Goal: Information Seeking & Learning: Stay updated

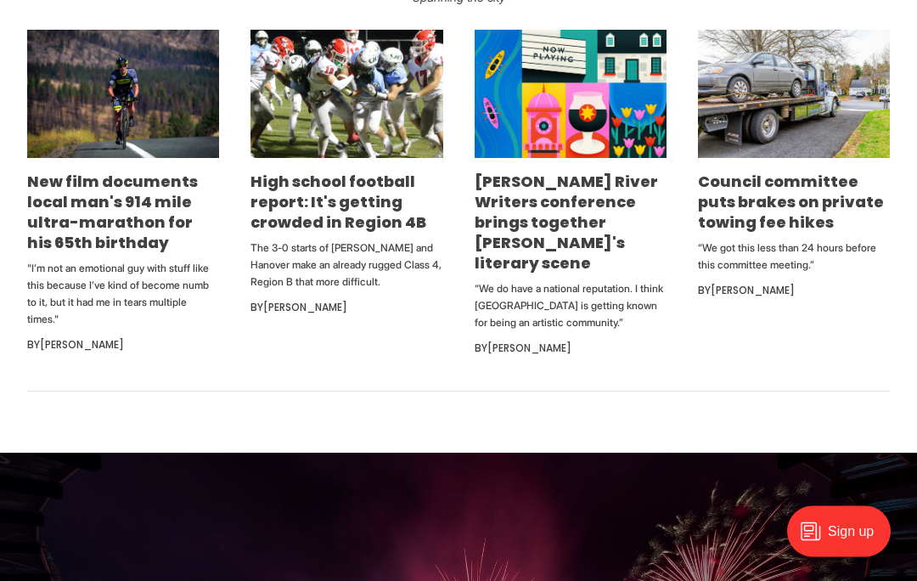
scroll to position [1059, 0]
click at [808, 233] on link "Council committee puts brakes on private towing fee hikes" at bounding box center [791, 202] width 186 height 62
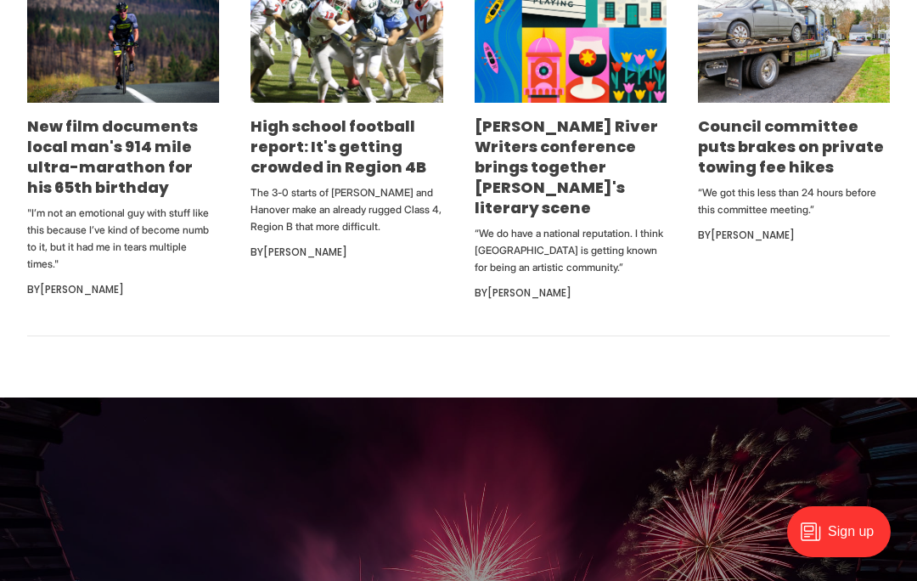
scroll to position [1115, 0]
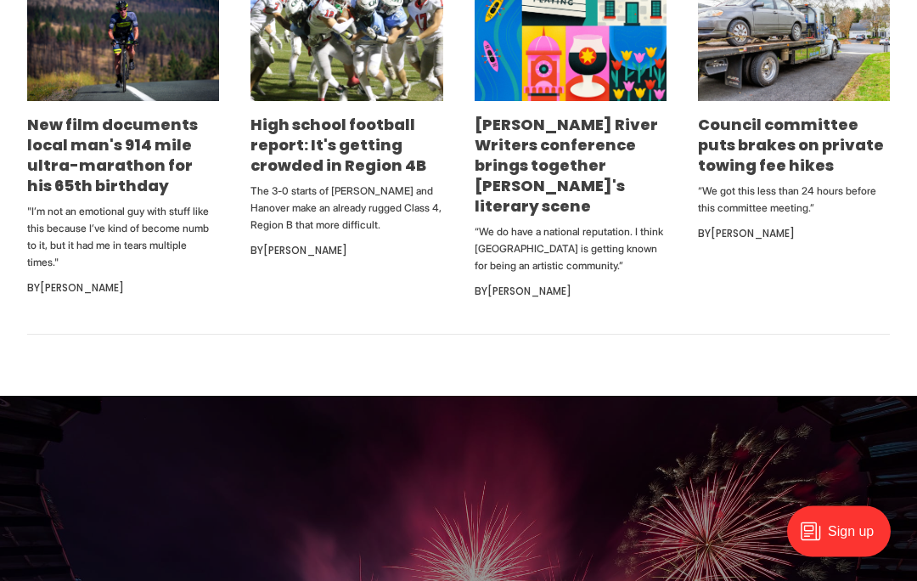
click at [312, 234] on p "The 3-0 starts of Caroline and Hanover make an already rugged Class 4, Region B…" at bounding box center [347, 208] width 192 height 51
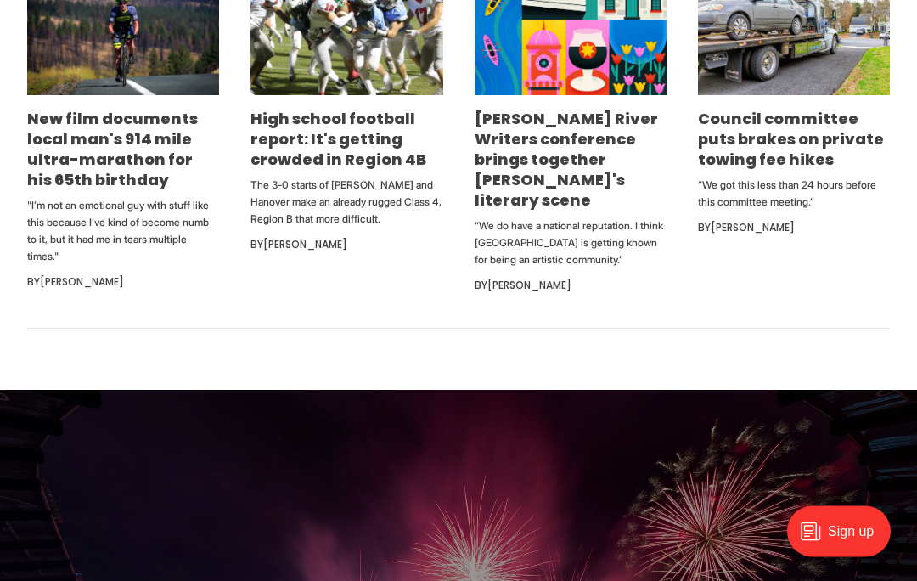
click at [358, 171] on link "High school football report: It's getting crowded in Region 4B" at bounding box center [339, 140] width 176 height 62
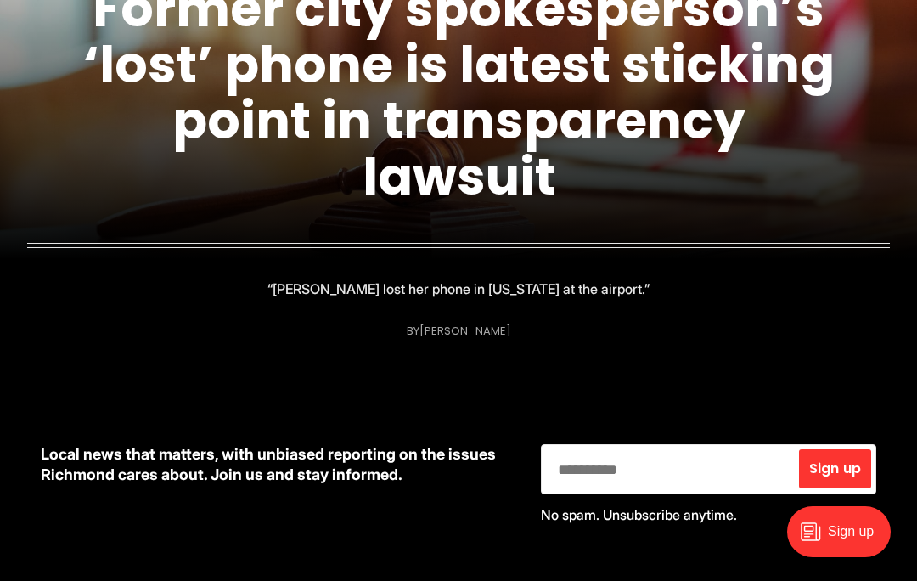
scroll to position [334, 0]
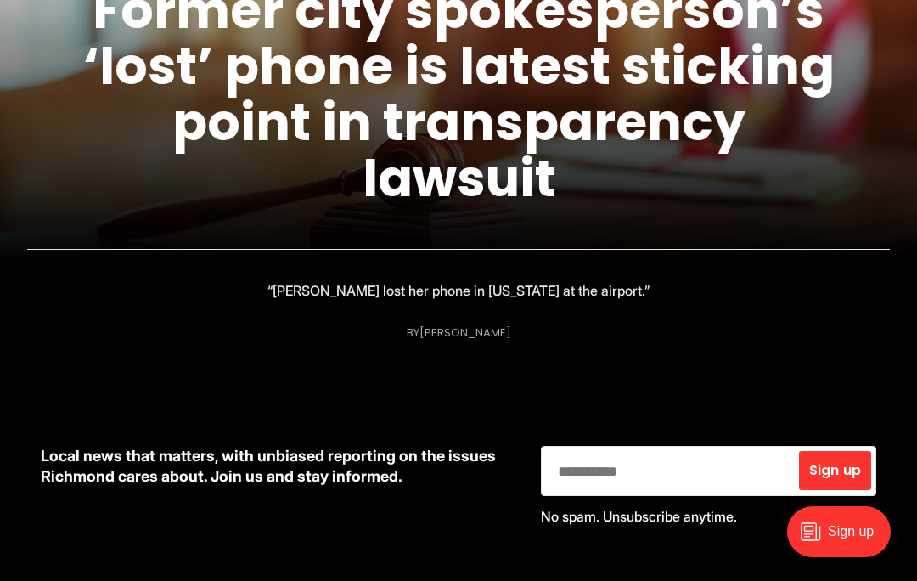
click at [685, 132] on link "Former city spokesperson’s ‘lost’ phone is latest sticking point in transparenc…" at bounding box center [459, 95] width 752 height 240
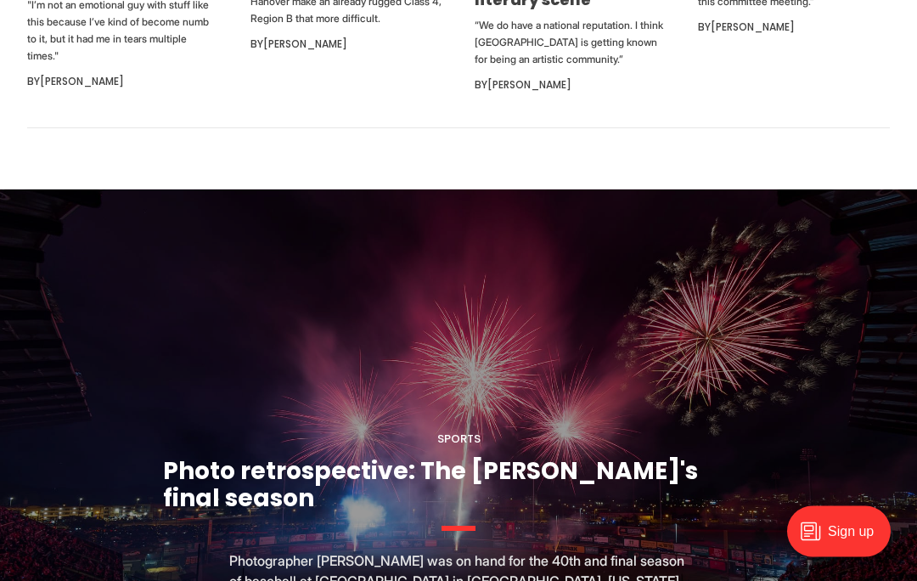
scroll to position [1313, 0]
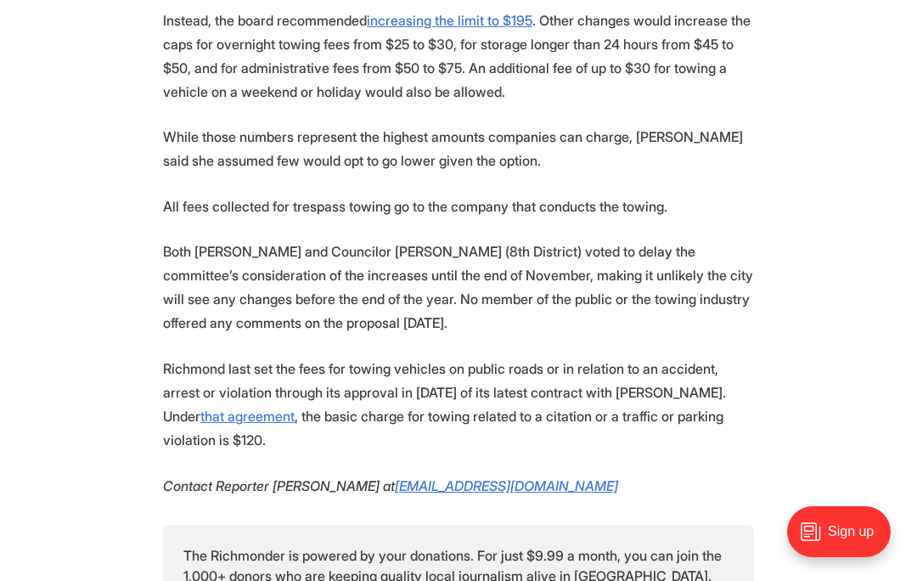
scroll to position [1643, 0]
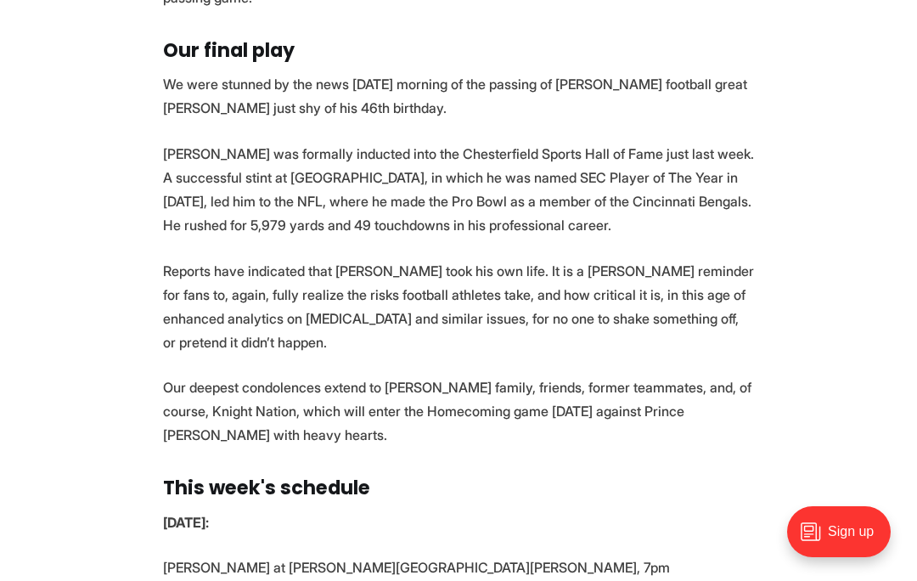
scroll to position [4678, 0]
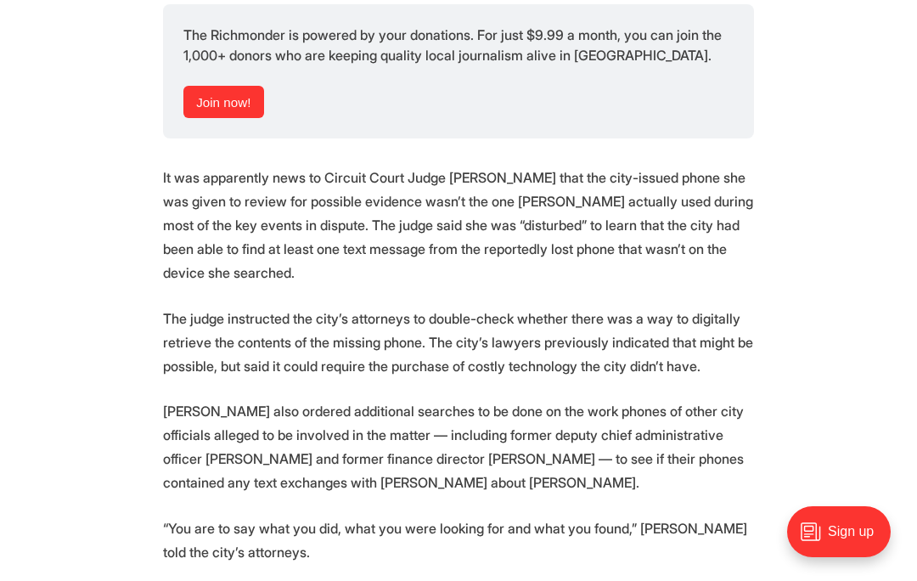
scroll to position [2187, 0]
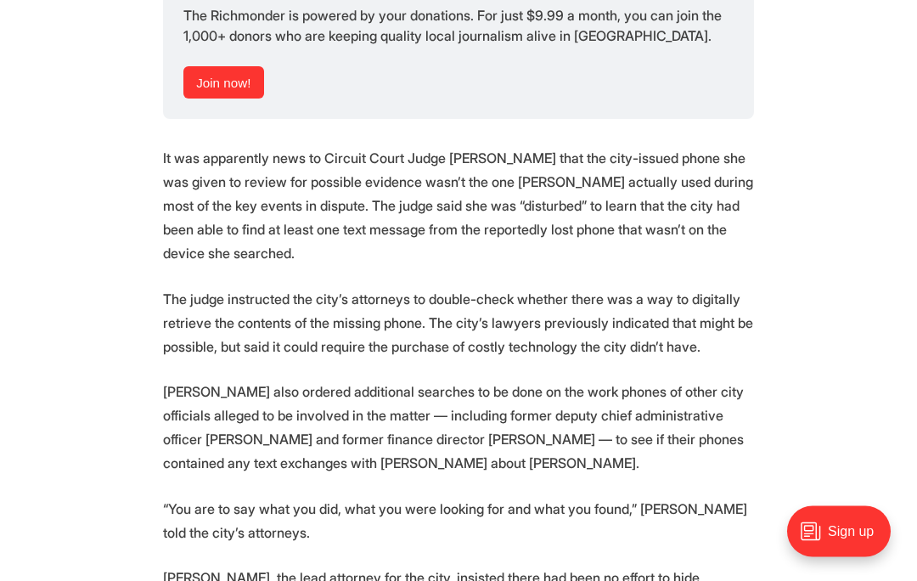
click at [72, 323] on section "To figure out whether the city of Richmond has or hasn’t turned over all text m…" at bounding box center [458, 100] width 917 height 3219
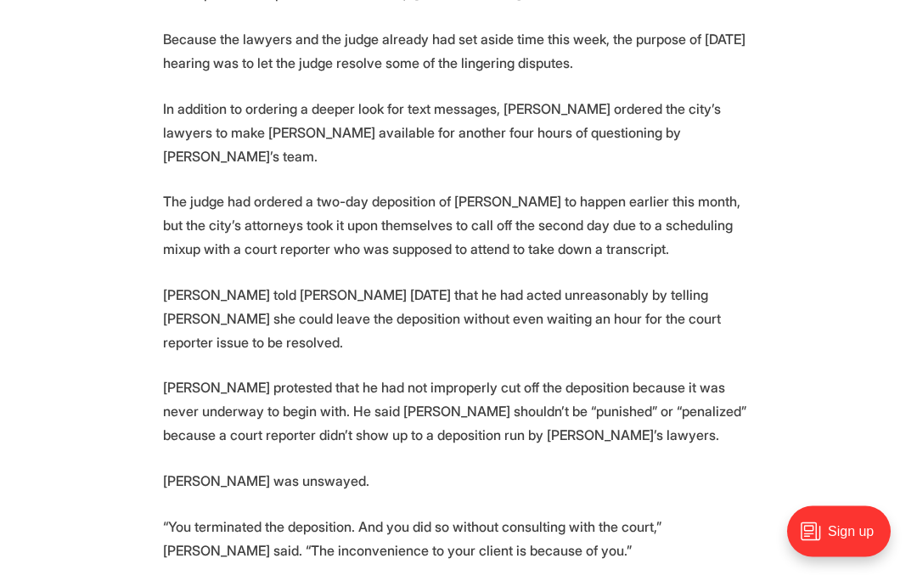
scroll to position [3192, 0]
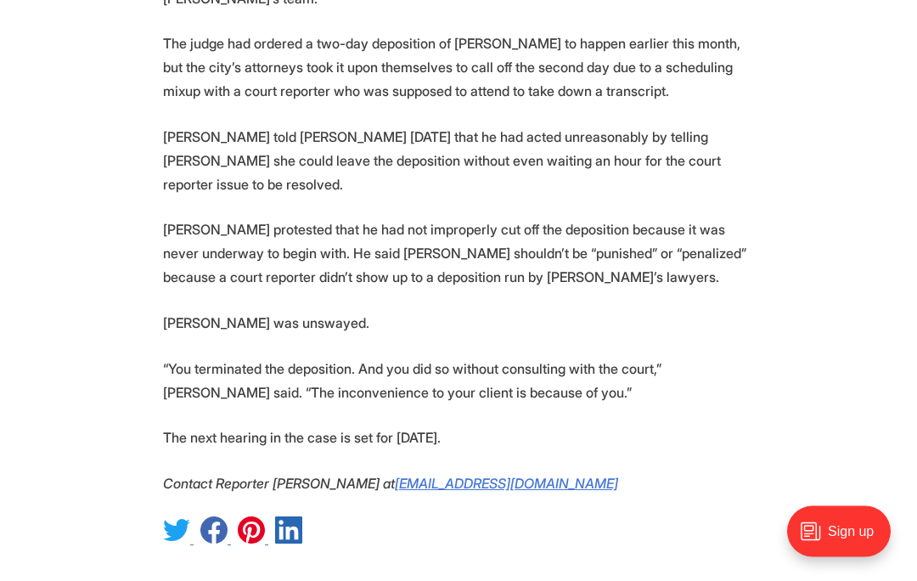
scroll to position [3348, 0]
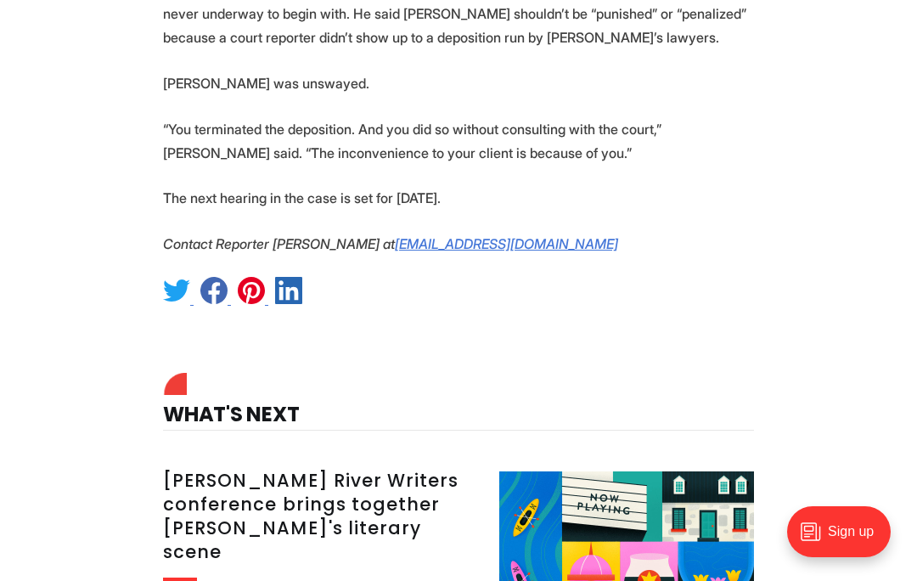
scroll to position [3577, 0]
